Goal: Check status: Check status

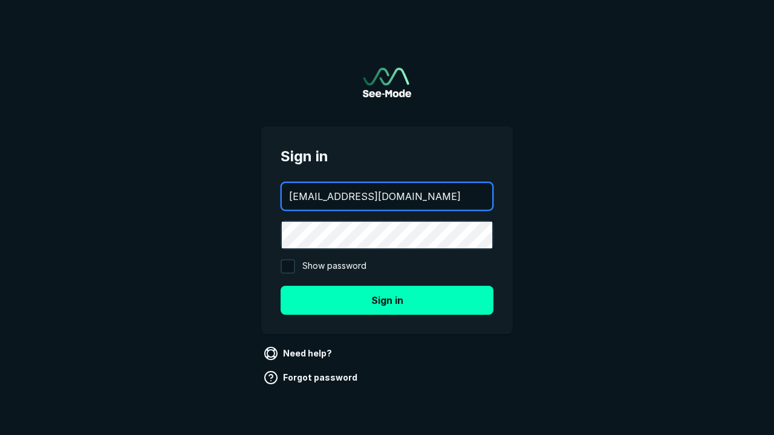
type input "[EMAIL_ADDRESS][DOMAIN_NAME]"
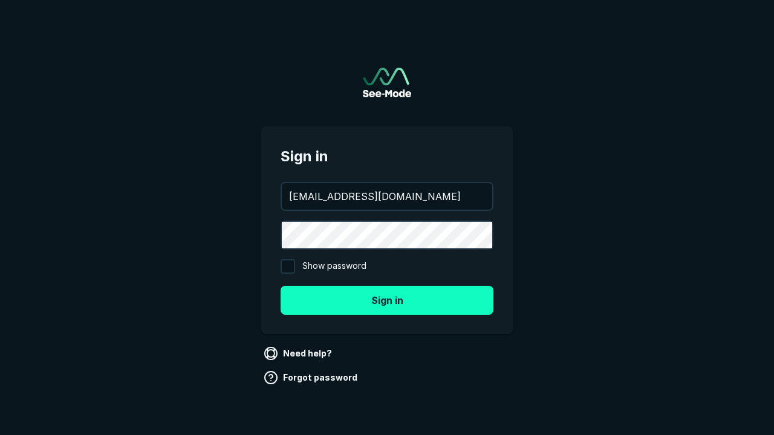
click at [387, 300] on button "Sign in" at bounding box center [387, 300] width 213 height 29
